Goal: Task Accomplishment & Management: Use online tool/utility

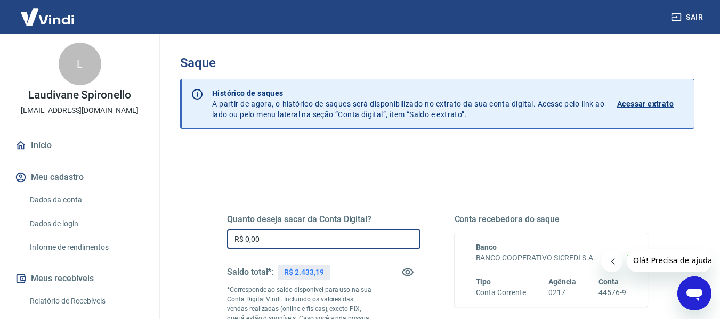
click at [325, 229] on input "R$ 0,00" at bounding box center [323, 239] width 193 height 20
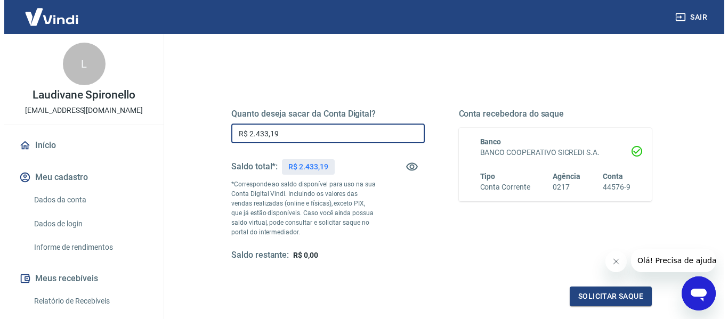
scroll to position [107, 0]
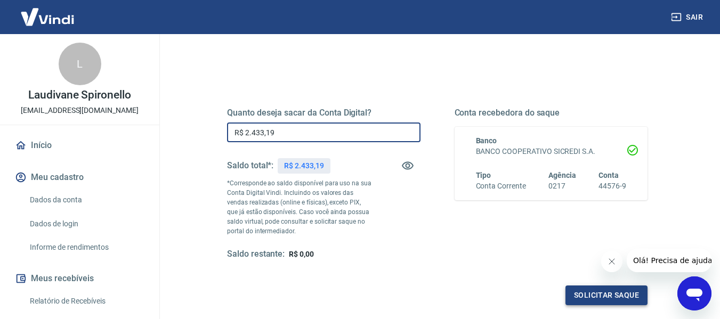
type input "R$ 2.433,19"
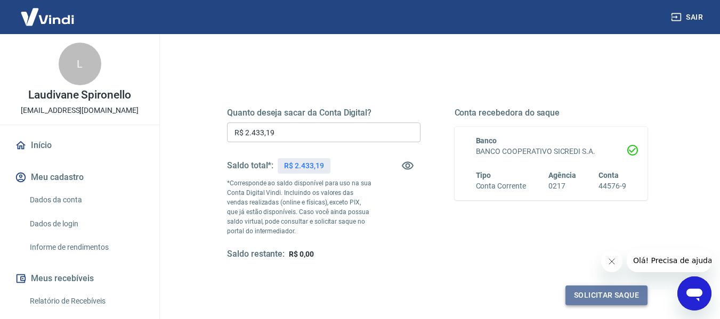
click at [607, 298] on button "Solicitar saque" at bounding box center [606, 296] width 82 height 20
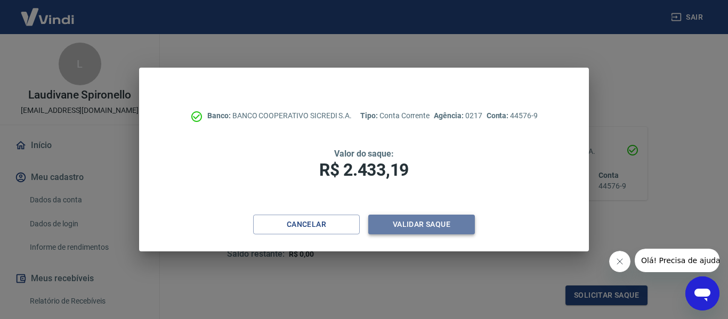
click at [443, 222] on button "Validar saque" at bounding box center [421, 225] width 107 height 20
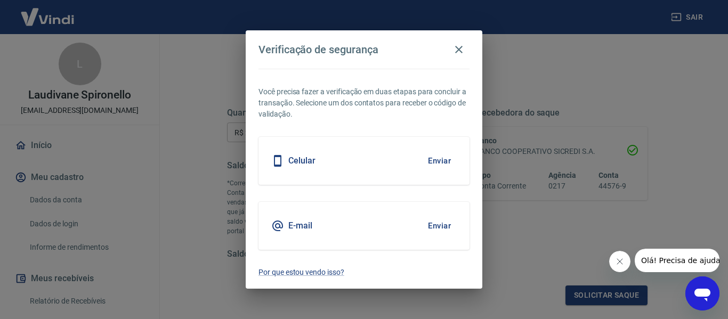
click at [434, 155] on button "Enviar" at bounding box center [439, 161] width 35 height 22
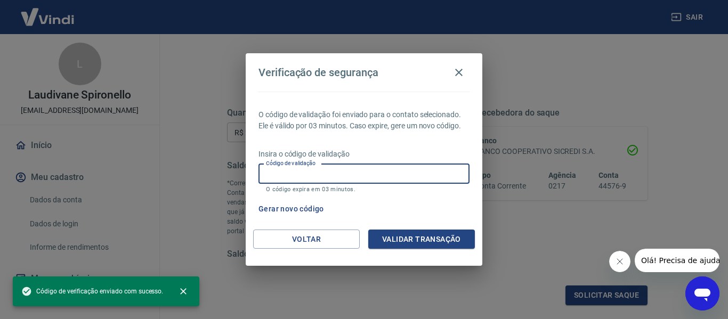
click at [317, 174] on input "Código de validação" at bounding box center [363, 174] width 211 height 20
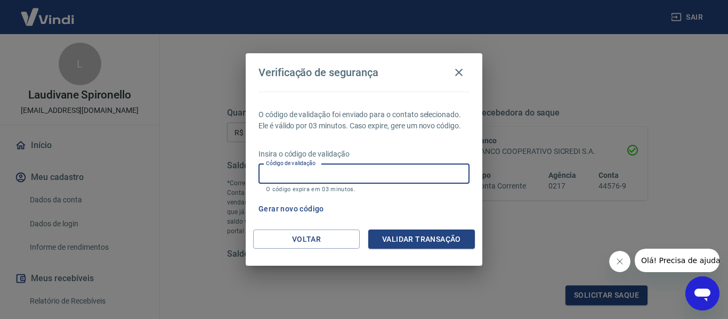
click at [269, 172] on input "Código de validação" at bounding box center [363, 174] width 211 height 20
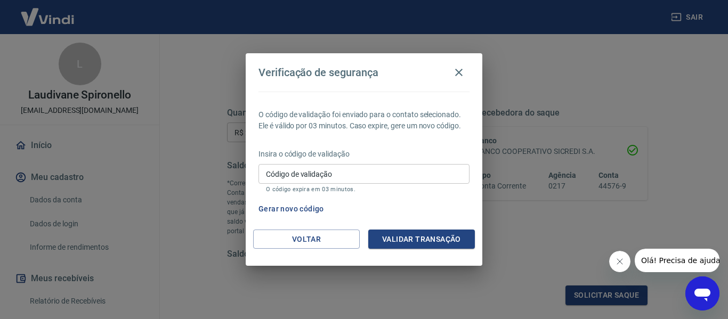
drag, startPoint x: 405, startPoint y: 192, endPoint x: 401, endPoint y: 184, distance: 9.3
click at [403, 185] on div "Código de validação Código de validação O código expira em 03 minutos." at bounding box center [363, 178] width 211 height 29
click at [293, 208] on button "Gerar novo código" at bounding box center [291, 209] width 74 height 20
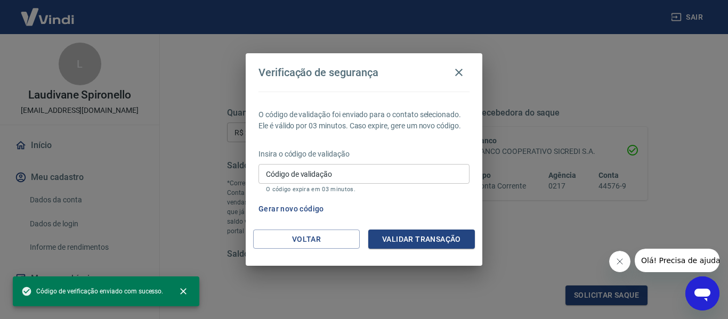
click at [356, 173] on input "Código de validação" at bounding box center [363, 174] width 211 height 20
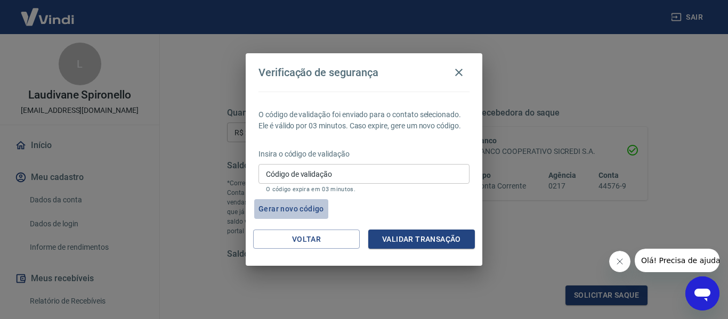
click at [272, 207] on button "Gerar novo código" at bounding box center [291, 209] width 74 height 20
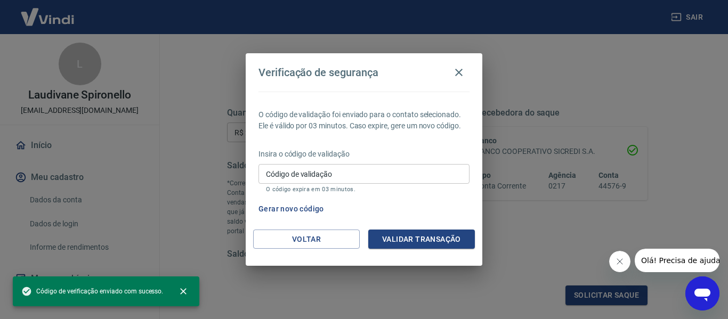
click at [289, 208] on button "Gerar novo código" at bounding box center [291, 209] width 74 height 20
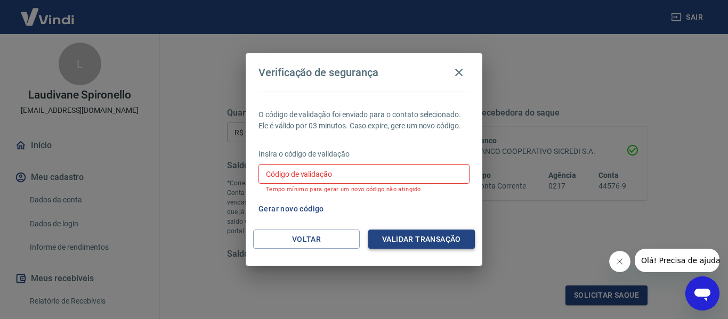
click at [430, 239] on button "Validar transação" at bounding box center [421, 240] width 107 height 20
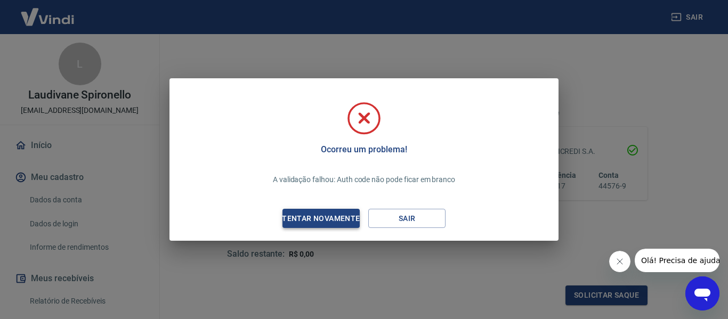
click at [326, 218] on div "Tentar novamente" at bounding box center [320, 218] width 103 height 13
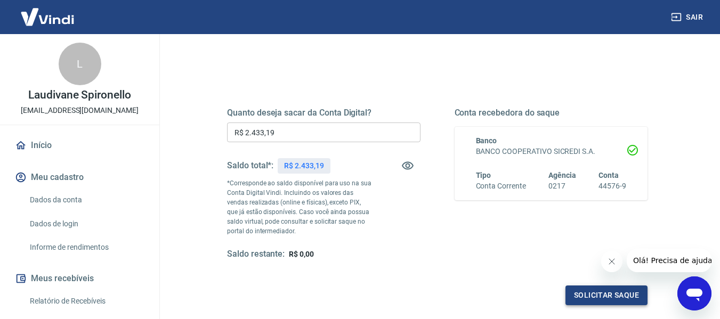
click at [596, 295] on button "Solicitar saque" at bounding box center [606, 296] width 82 height 20
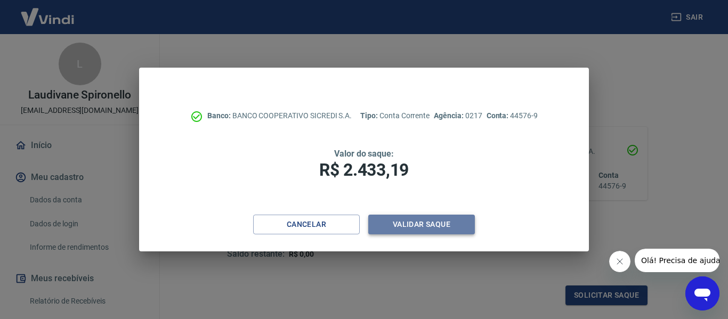
click at [457, 229] on button "Validar saque" at bounding box center [421, 225] width 107 height 20
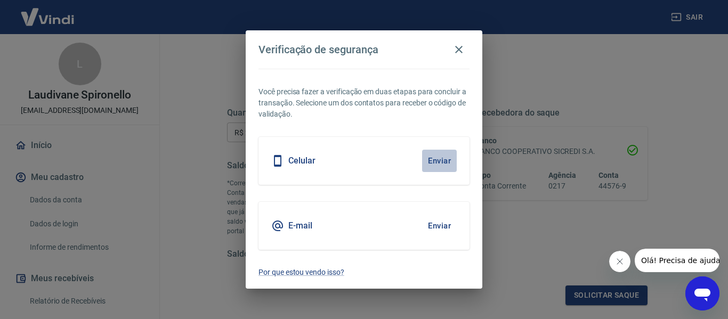
click at [441, 162] on button "Enviar" at bounding box center [439, 161] width 35 height 22
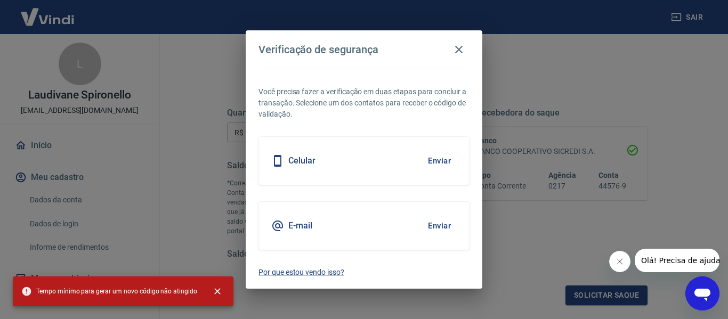
click at [443, 225] on button "Enviar" at bounding box center [439, 226] width 35 height 22
click at [440, 226] on button "Enviar" at bounding box center [439, 226] width 35 height 22
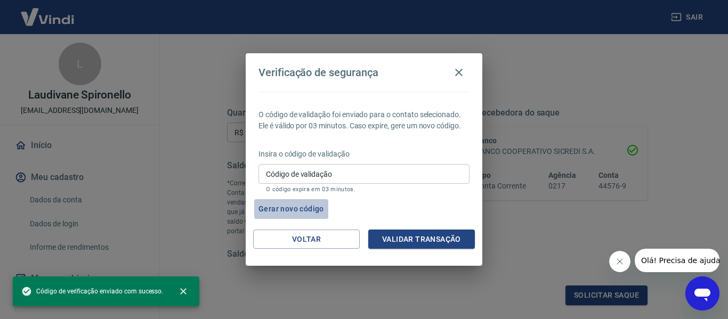
click at [314, 209] on button "Gerar novo código" at bounding box center [291, 209] width 74 height 20
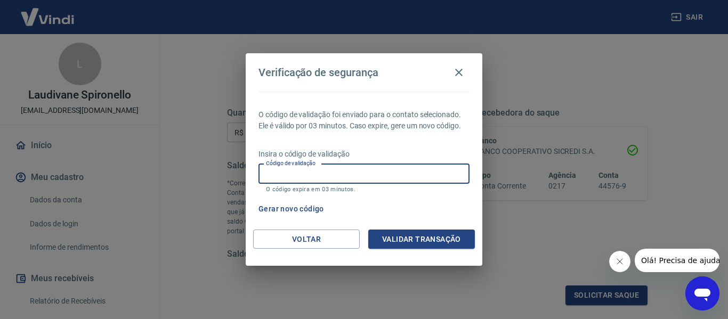
click at [350, 168] on input "Código de validação" at bounding box center [363, 174] width 211 height 20
type input "751616"
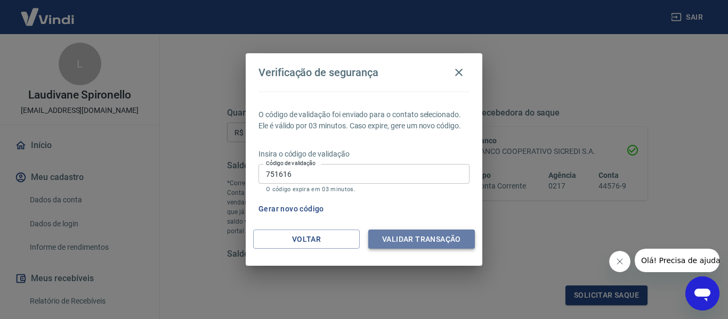
click at [441, 235] on button "Validar transação" at bounding box center [421, 240] width 107 height 20
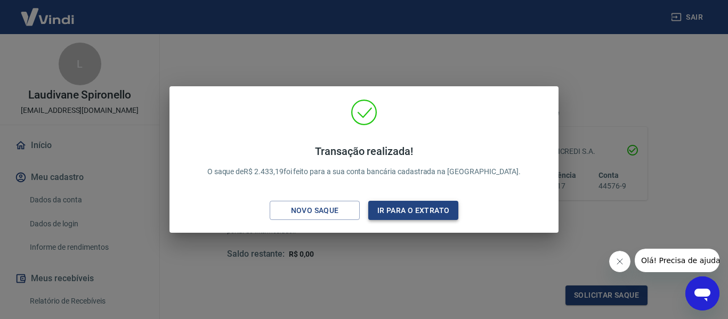
click at [410, 205] on button "Ir para o extrato" at bounding box center [413, 211] width 90 height 20
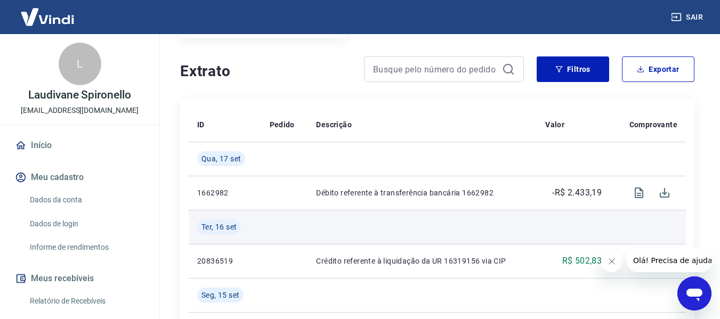
scroll to position [213, 0]
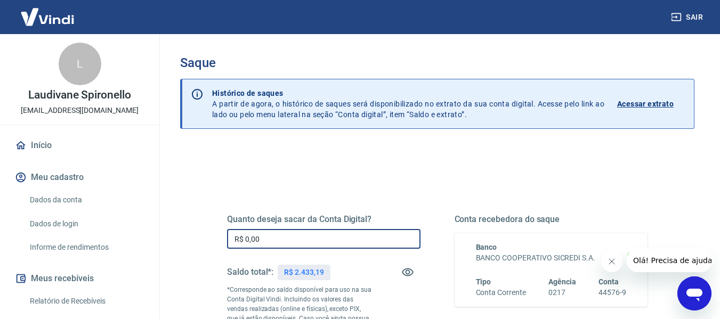
click at [290, 236] on input "R$ 0,00" at bounding box center [323, 239] width 193 height 20
